Goal: Check status

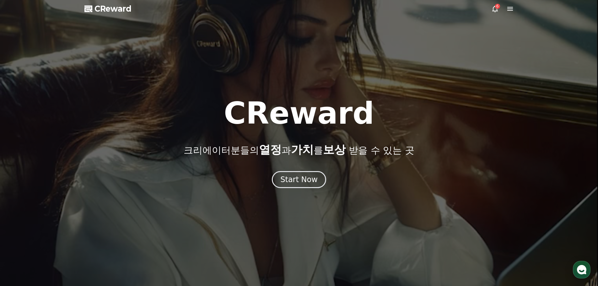
click at [300, 178] on div "Start Now" at bounding box center [298, 180] width 37 height 10
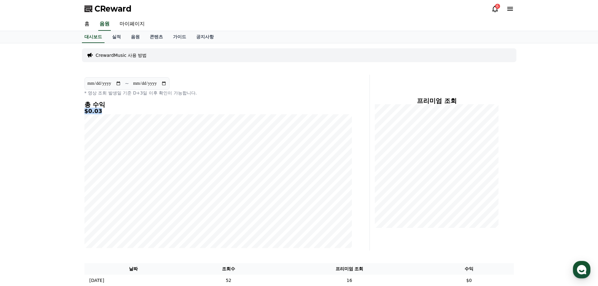
drag, startPoint x: 103, startPoint y: 111, endPoint x: 82, endPoint y: 112, distance: 20.7
click at [82, 112] on div "**********" at bounding box center [218, 163] width 273 height 176
click at [116, 37] on link "실적" at bounding box center [116, 37] width 19 height 12
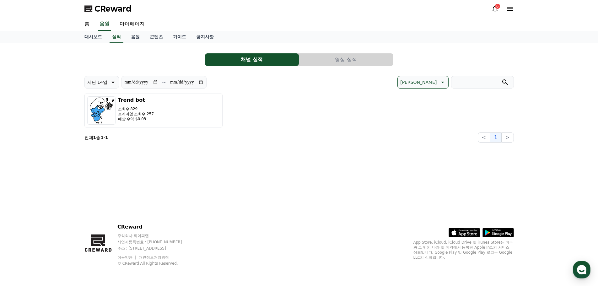
click at [350, 60] on button "영상 실적" at bounding box center [346, 59] width 94 height 13
click at [330, 63] on button "영상 실적" at bounding box center [346, 59] width 94 height 13
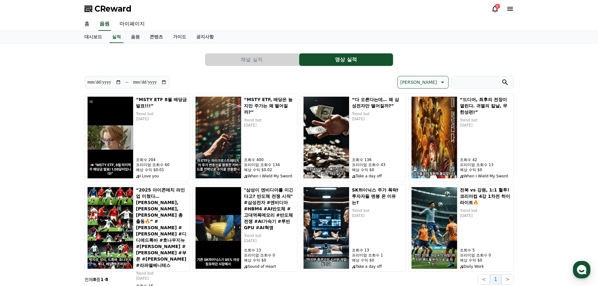
click at [270, 59] on button "채널 실적" at bounding box center [252, 59] width 94 height 13
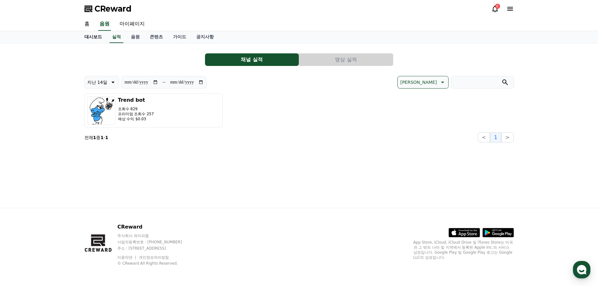
click at [98, 38] on link "대시보드" at bounding box center [93, 37] width 28 height 12
